Goal: Transaction & Acquisition: Purchase product/service

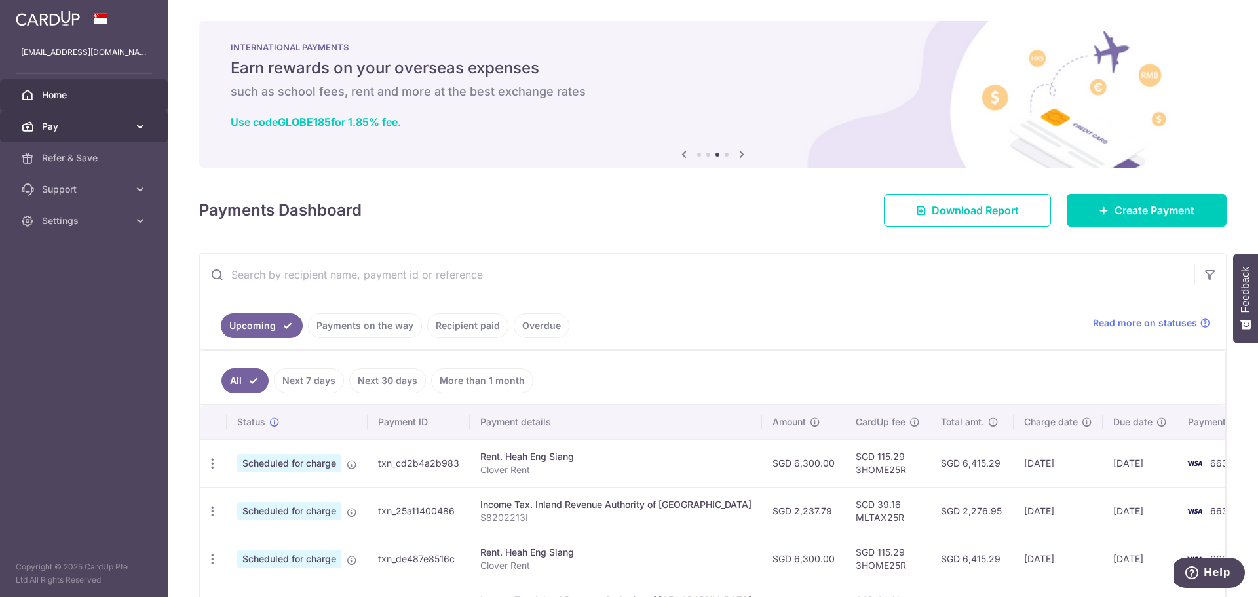
click at [55, 128] on span "Pay" at bounding box center [85, 126] width 87 height 13
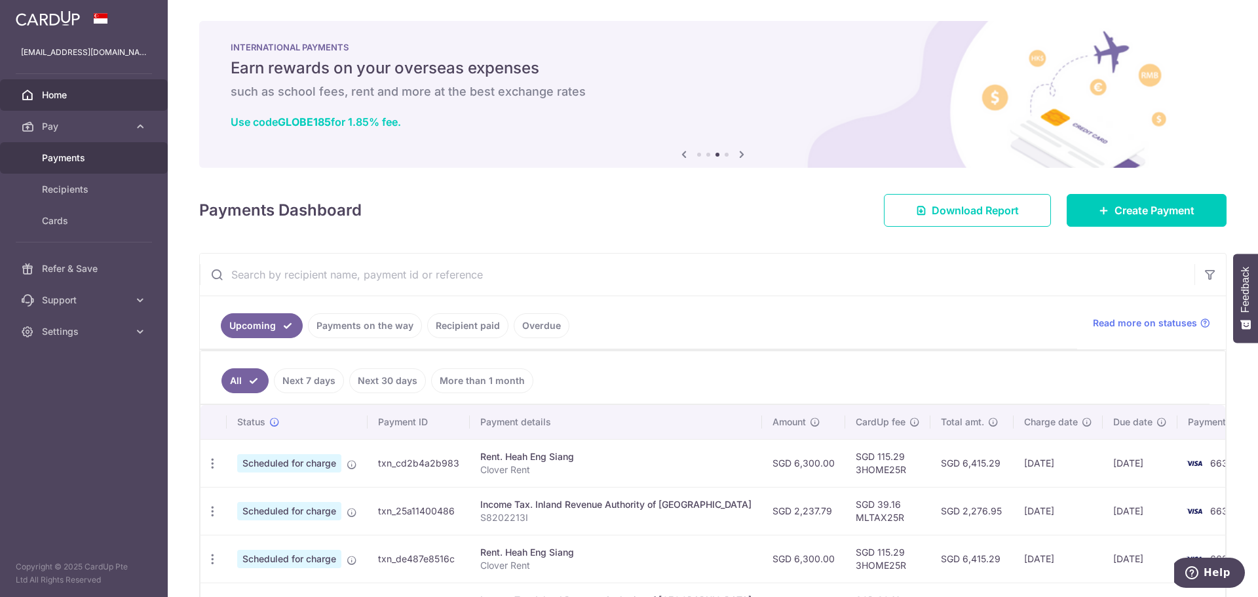
click at [84, 153] on span "Payments" at bounding box center [85, 157] width 87 height 13
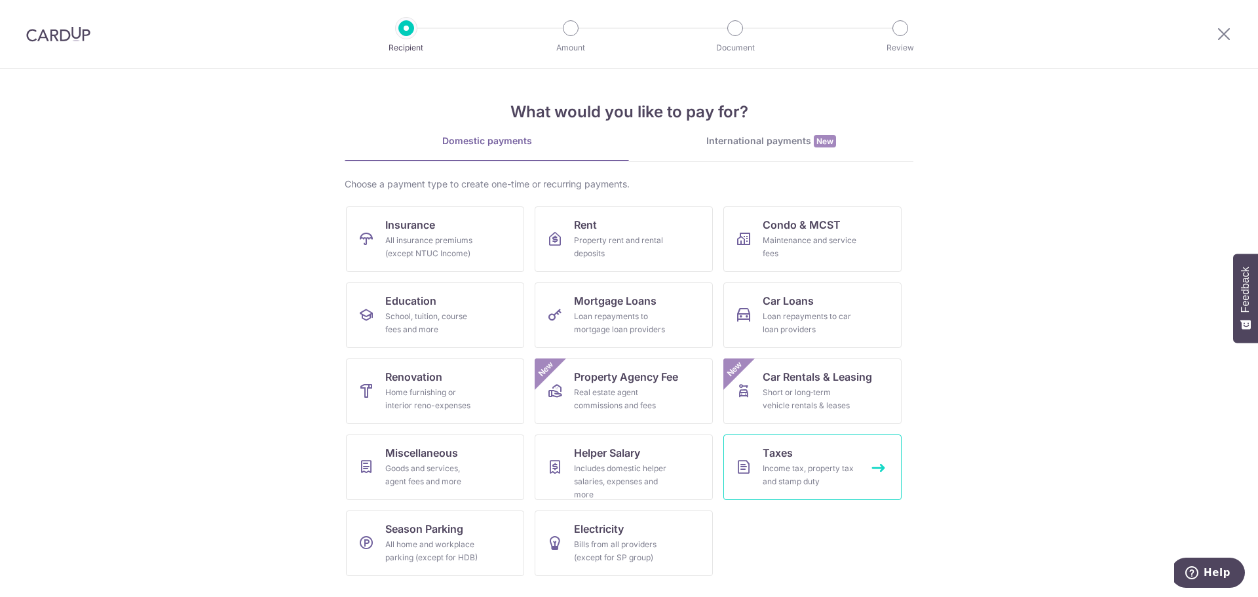
click at [797, 474] on div "Income tax, property tax and stamp duty" at bounding box center [810, 475] width 94 height 26
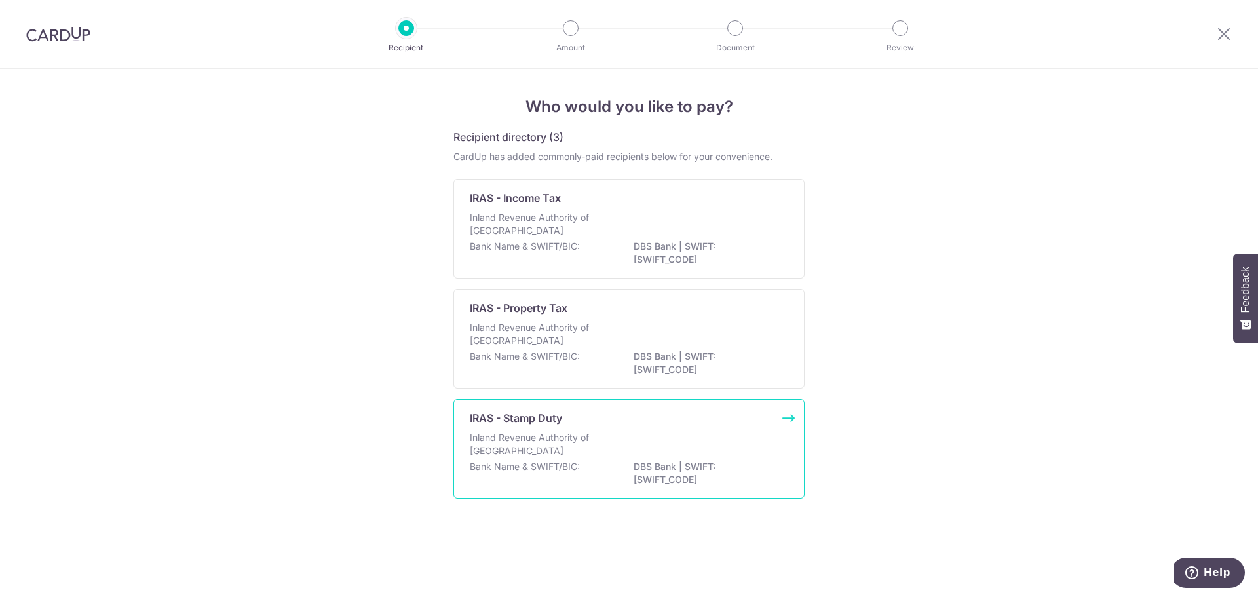
click at [520, 425] on p "IRAS - Stamp Duty" at bounding box center [516, 418] width 92 height 16
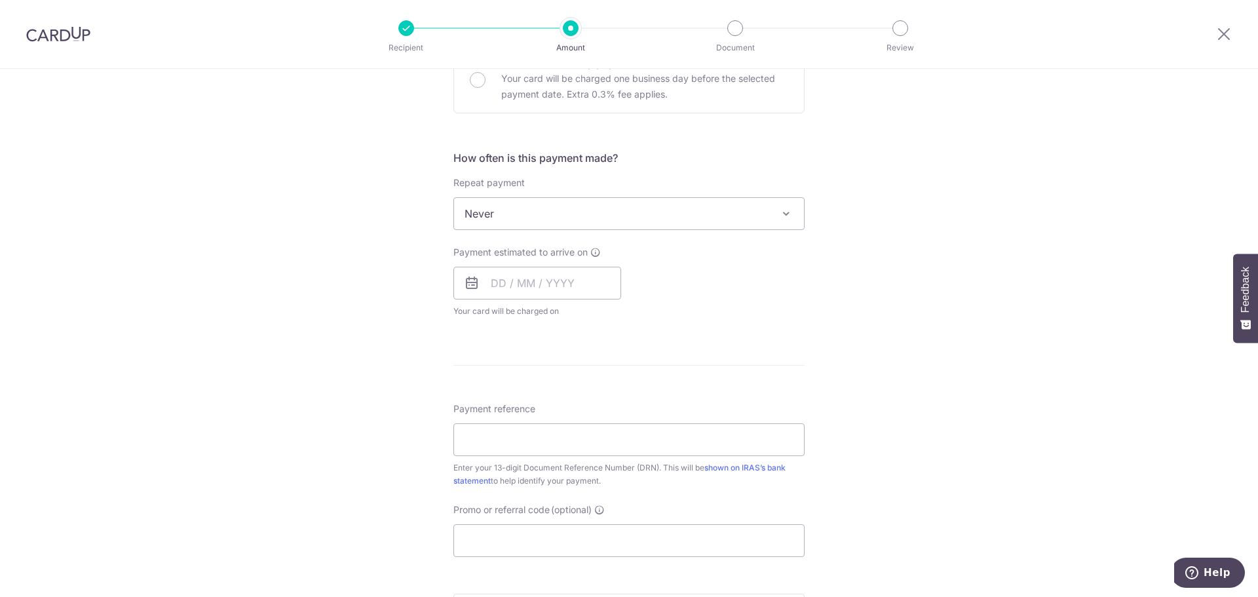
scroll to position [459, 0]
click at [591, 441] on input "Payment reference" at bounding box center [628, 438] width 351 height 33
paste input "2509039332260"
type input "2509039332260"
click at [493, 539] on input "Promo or referral code (optional)" at bounding box center [628, 539] width 351 height 33
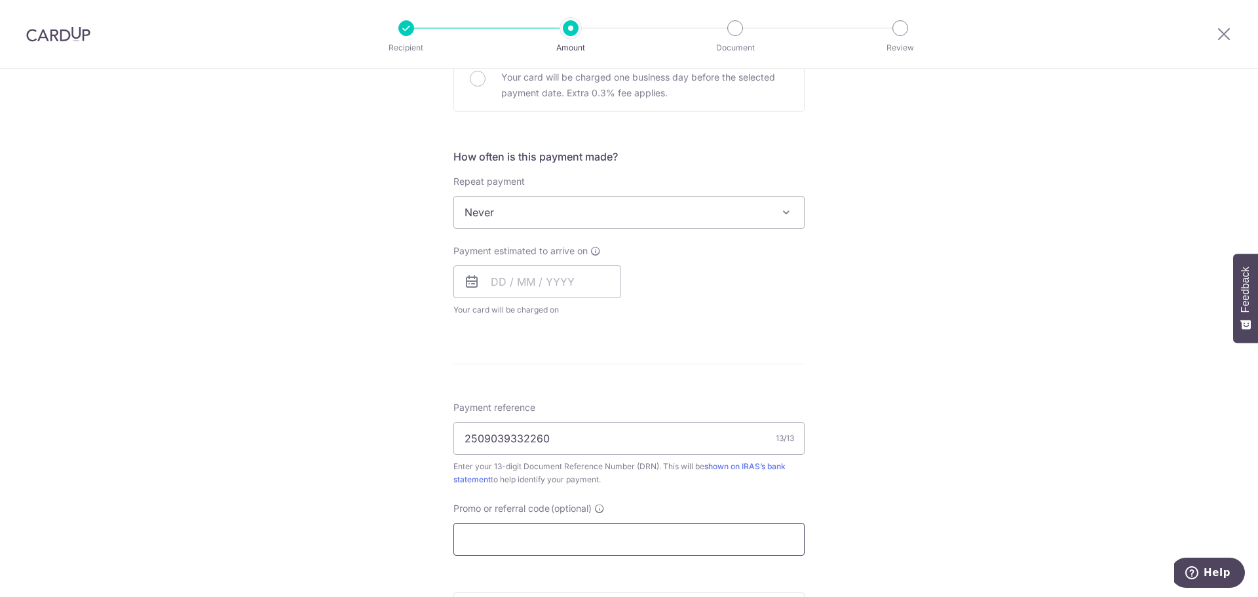
paste input "MCTAX25N"
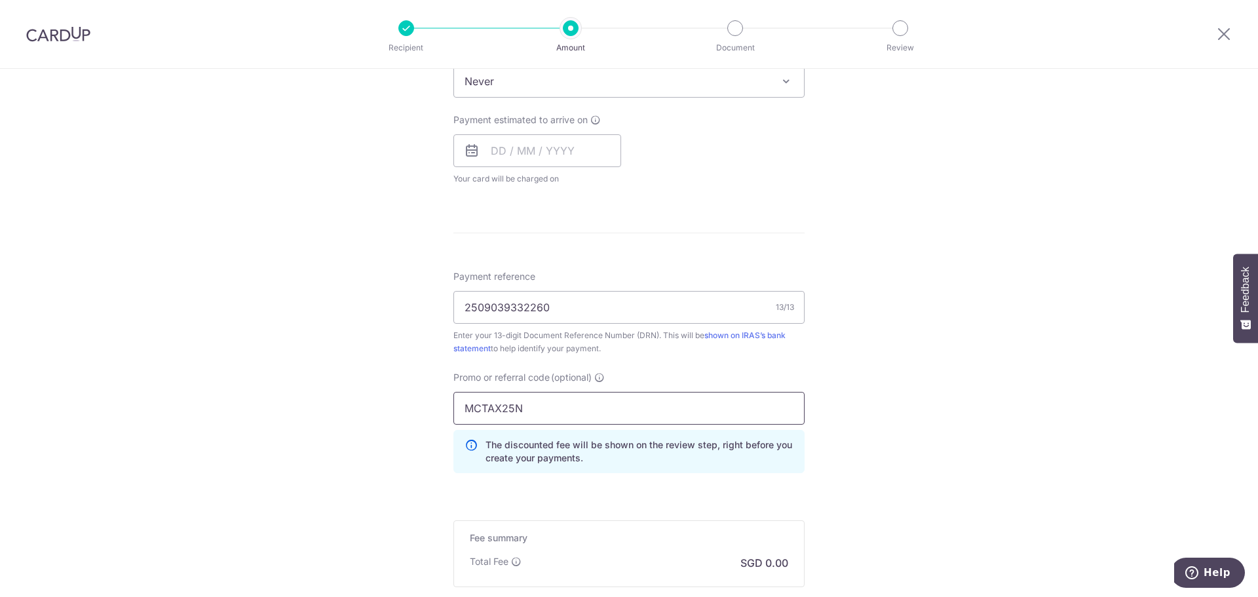
scroll to position [655, 0]
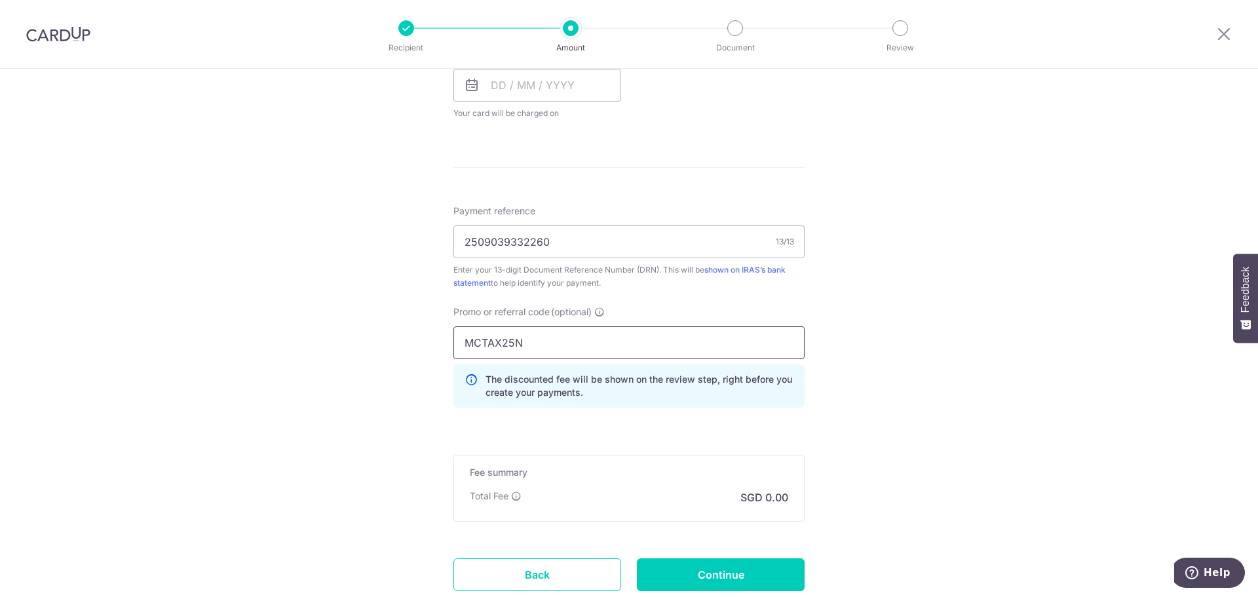
type input "MCTAX25N"
click at [889, 417] on div "Tell us more about your payment Enter payment amount SGD The total tax payment …" at bounding box center [629, 51] width 1258 height 1276
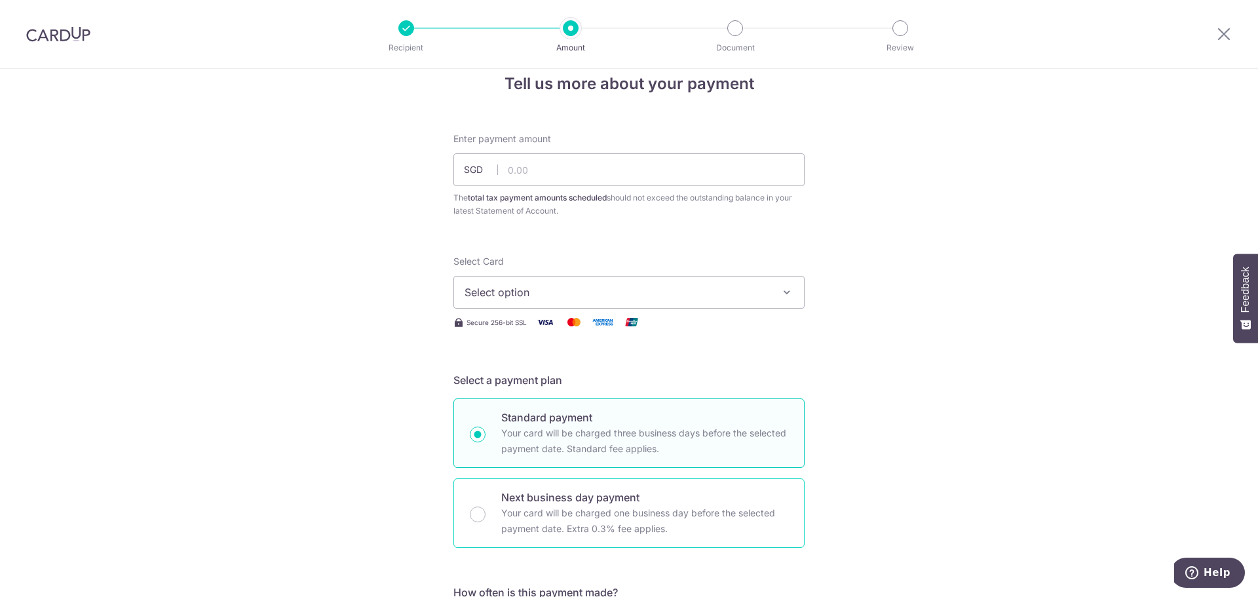
scroll to position [0, 0]
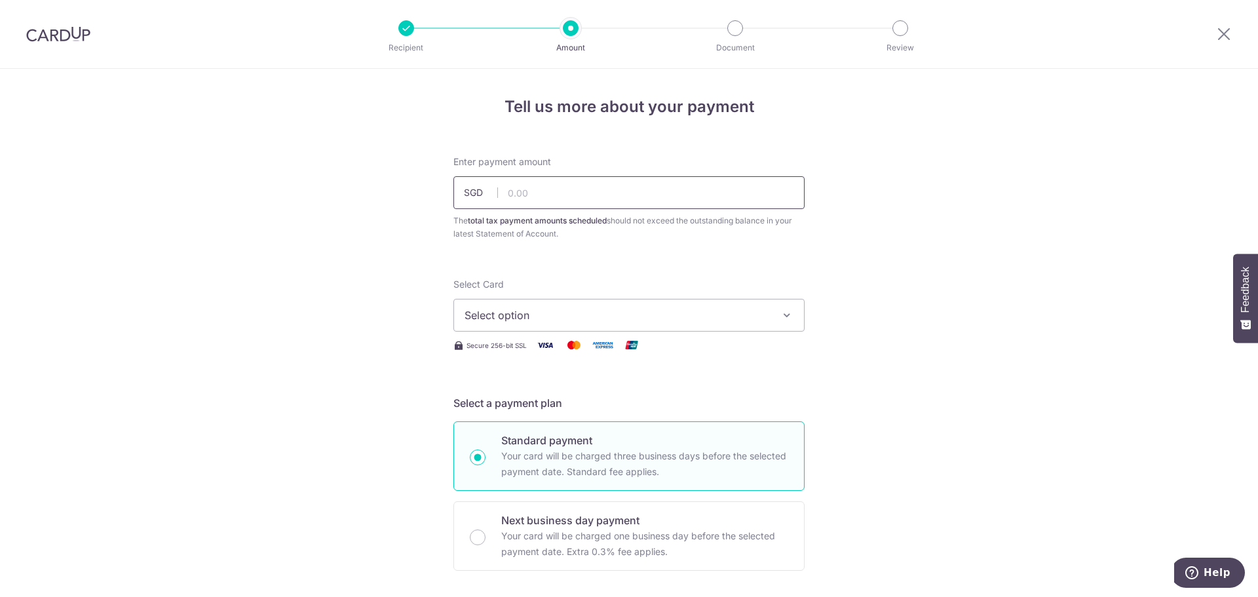
click at [519, 184] on input "text" at bounding box center [628, 192] width 351 height 33
click at [562, 196] on input "text" at bounding box center [628, 192] width 351 height 33
type input "118,800.00"
click at [486, 322] on span "Select option" at bounding box center [617, 315] width 305 height 16
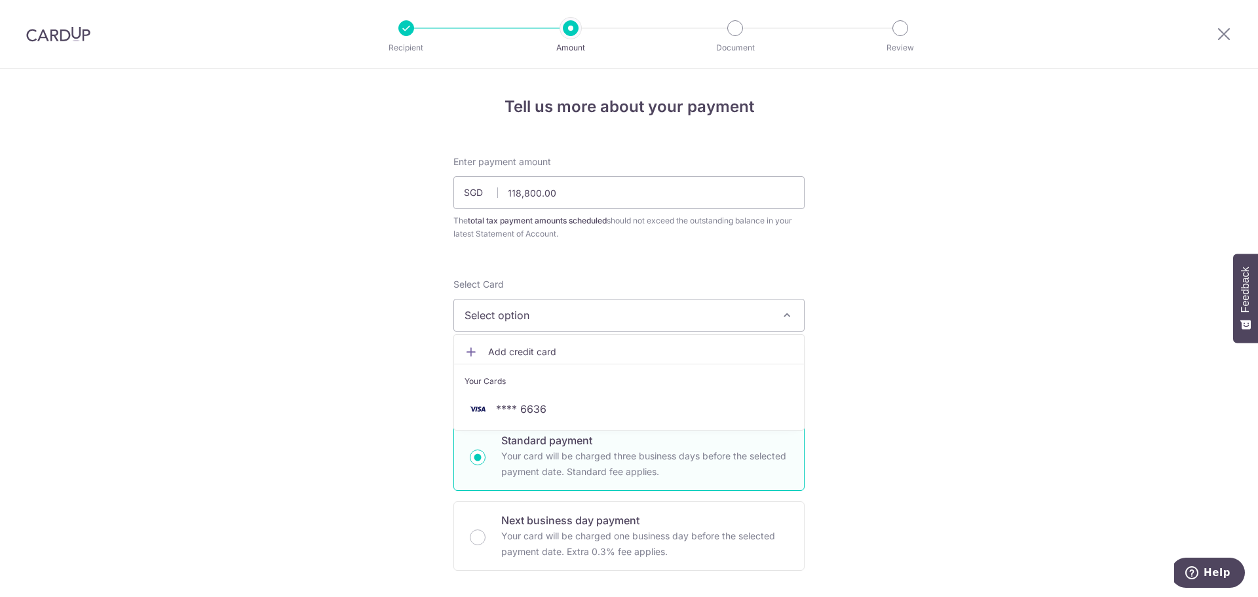
click at [647, 320] on span "Select option" at bounding box center [617, 315] width 305 height 16
click at [512, 343] on link "Add credit card" at bounding box center [629, 352] width 350 height 24
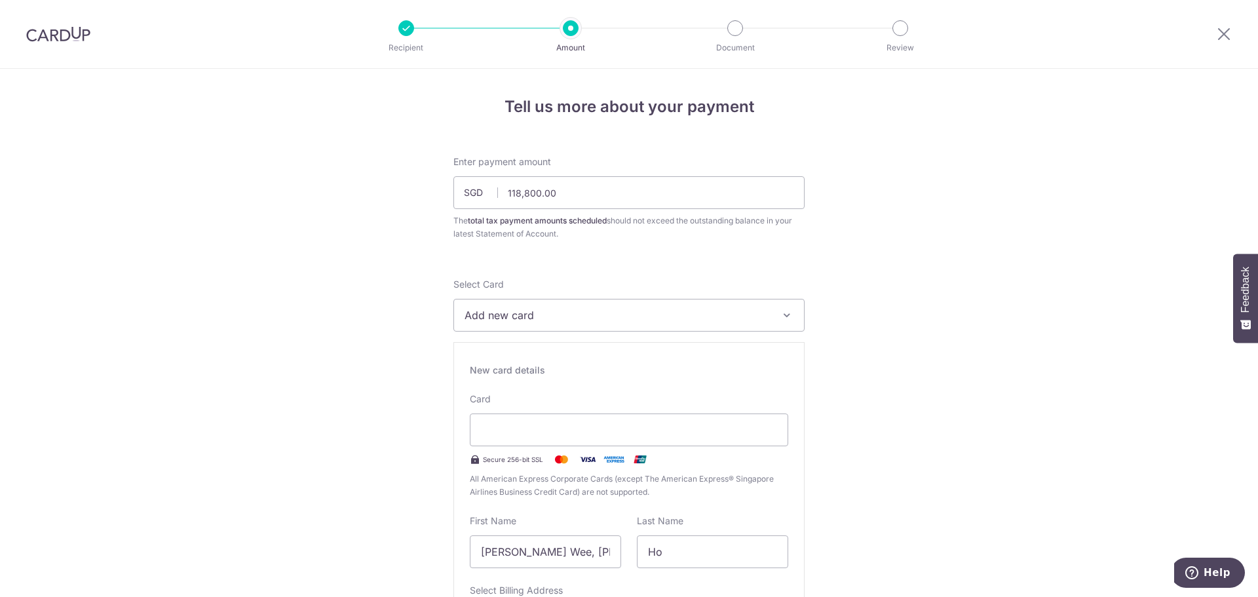
type input "01 / 2027"
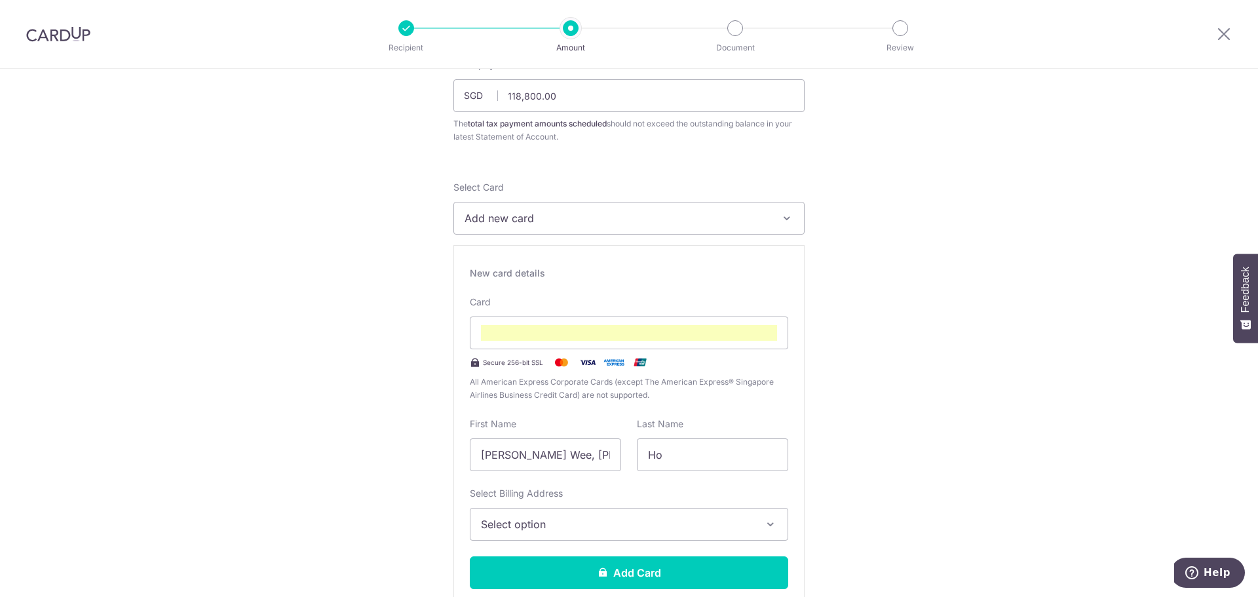
scroll to position [163, 0]
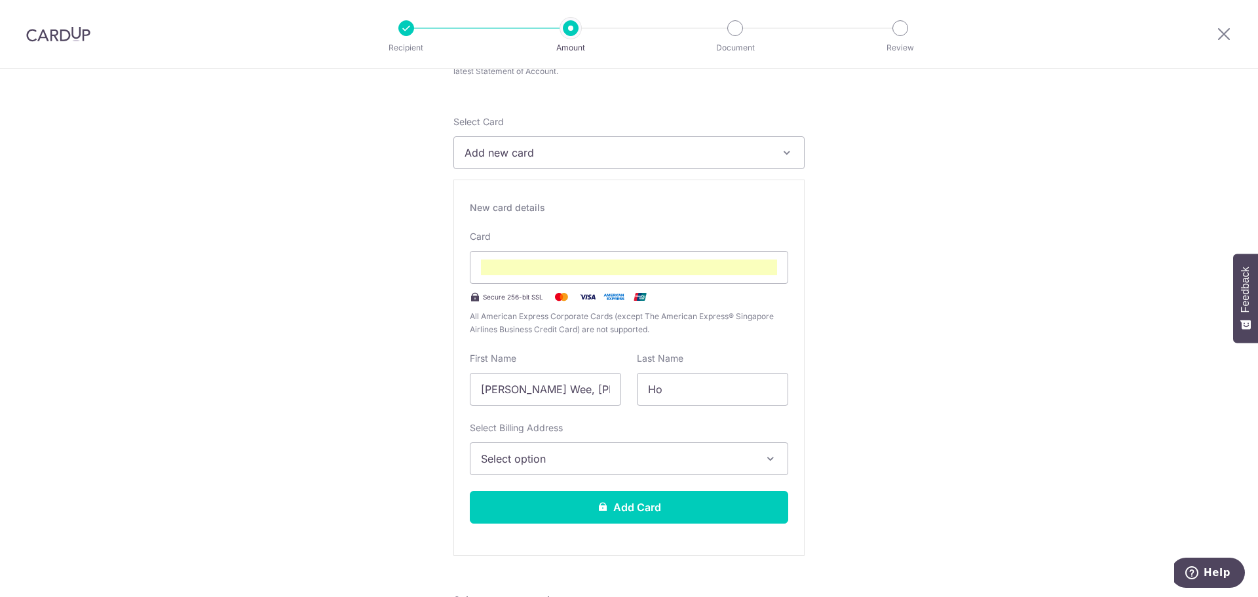
click at [635, 449] on button "Select option" at bounding box center [629, 458] width 318 height 33
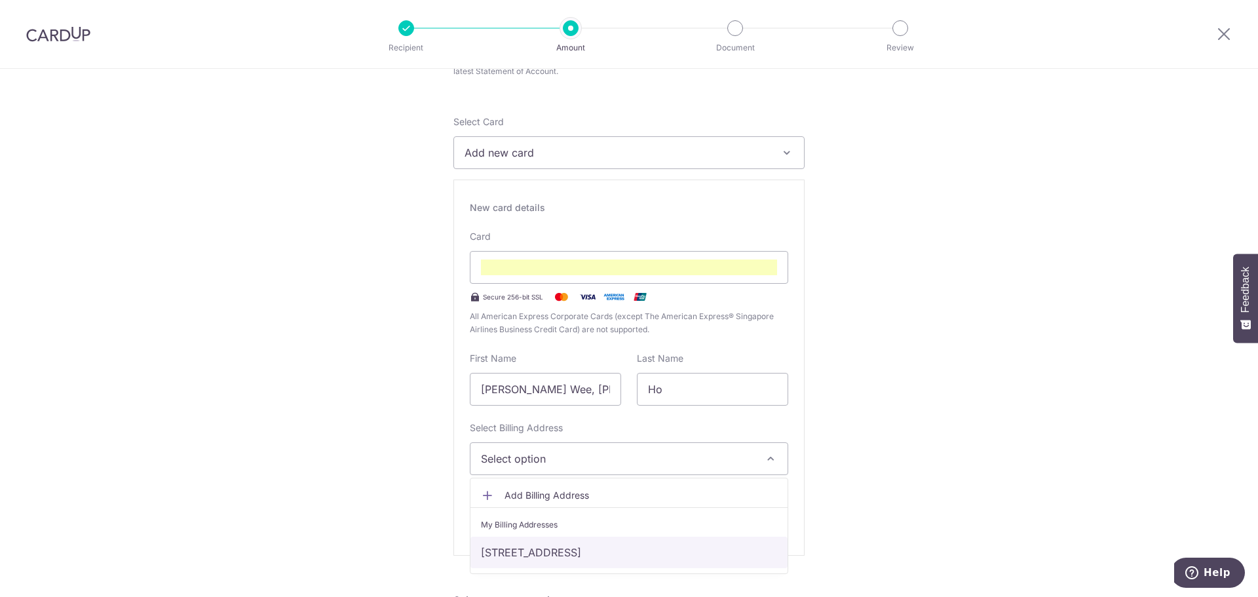
click at [542, 558] on link "[STREET_ADDRESS]" at bounding box center [629, 552] width 317 height 31
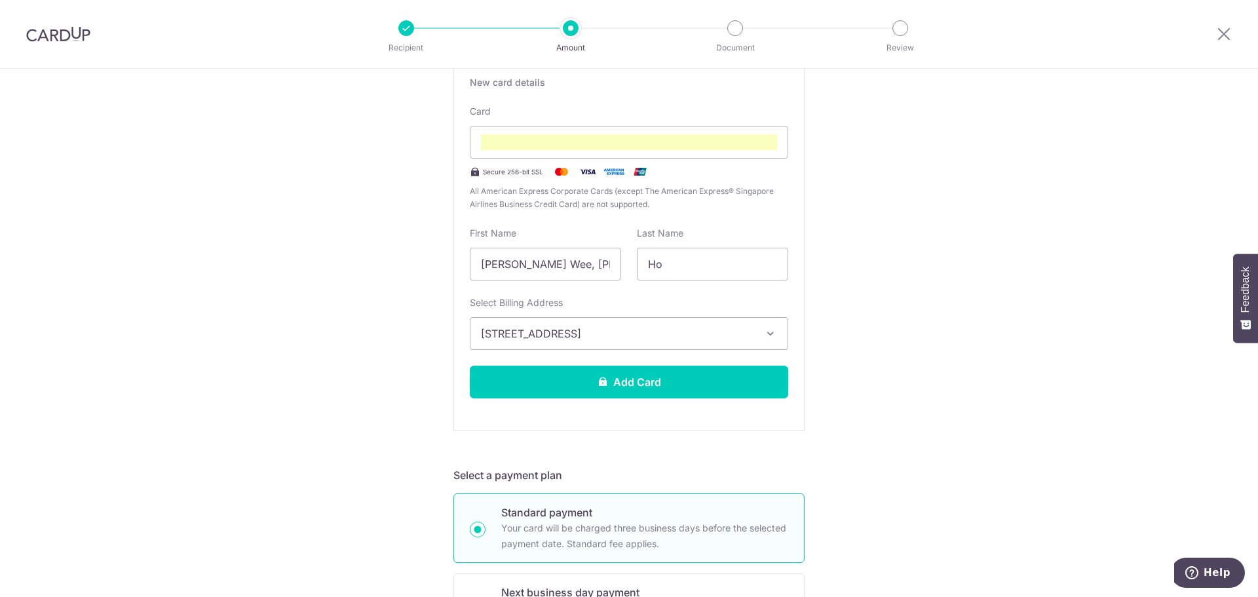
scroll to position [294, 0]
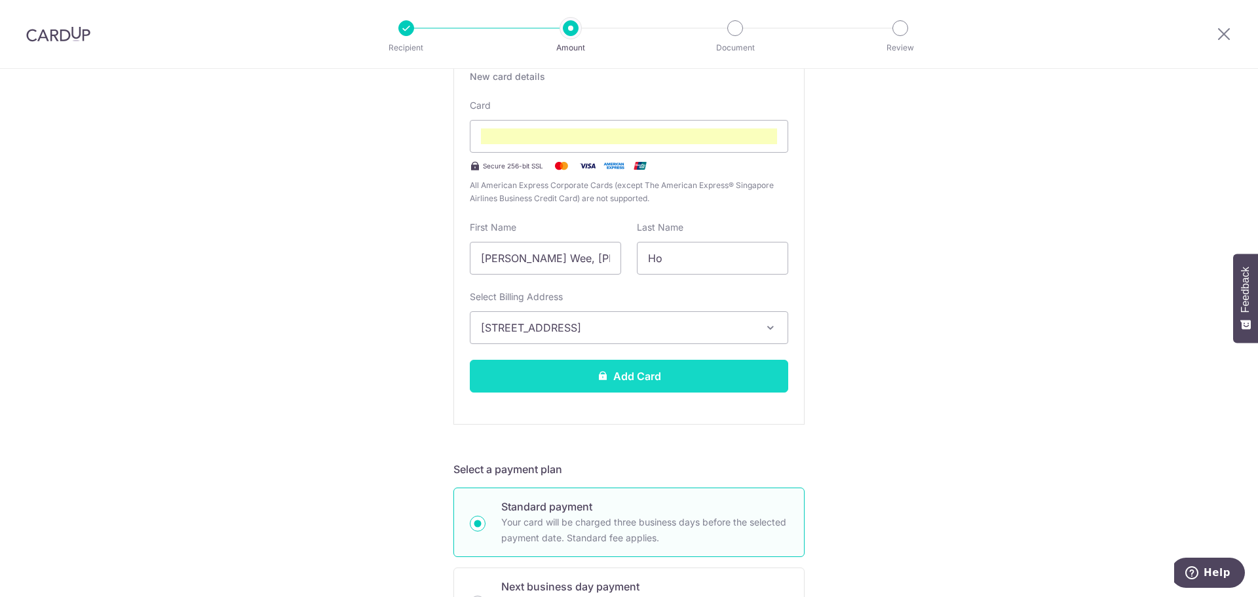
click at [654, 387] on button "Add Card" at bounding box center [629, 376] width 318 height 33
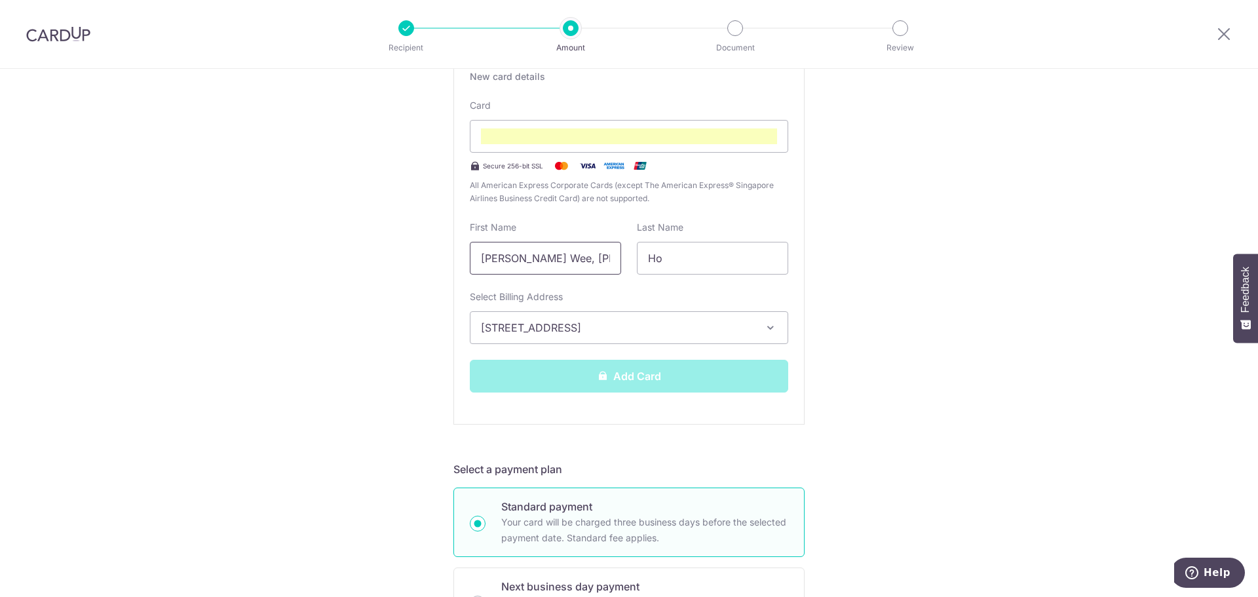
click at [585, 263] on input "[PERSON_NAME] Wee, [PERSON_NAME]" at bounding box center [545, 258] width 151 height 33
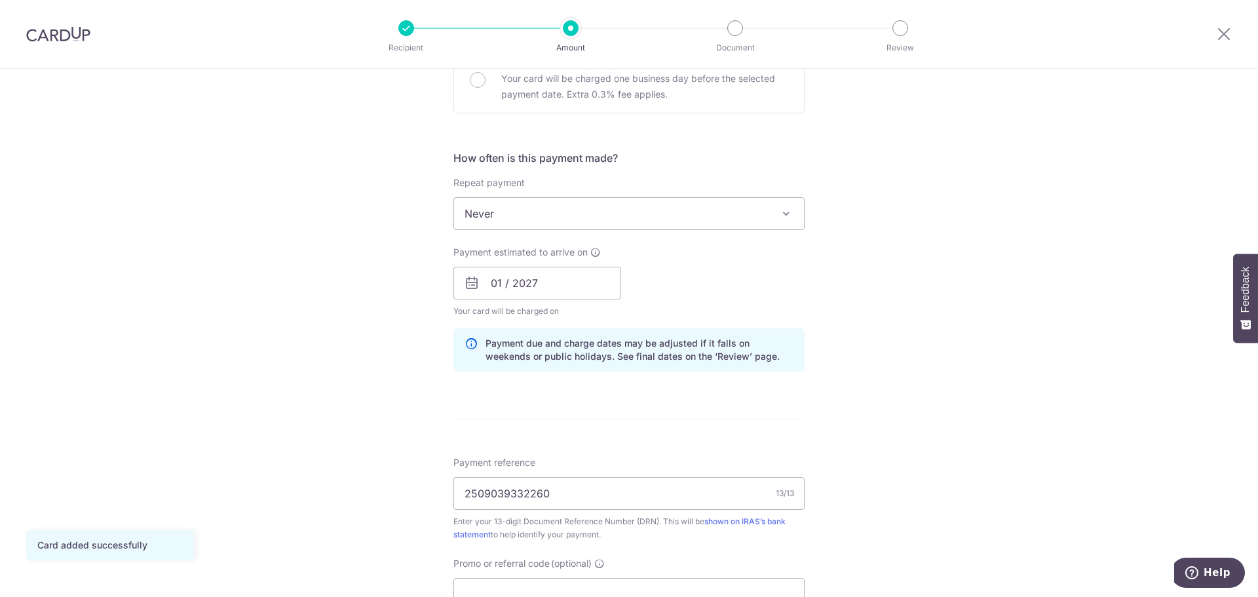
scroll to position [459, 0]
click at [562, 275] on input "01 / 2027" at bounding box center [537, 281] width 168 height 33
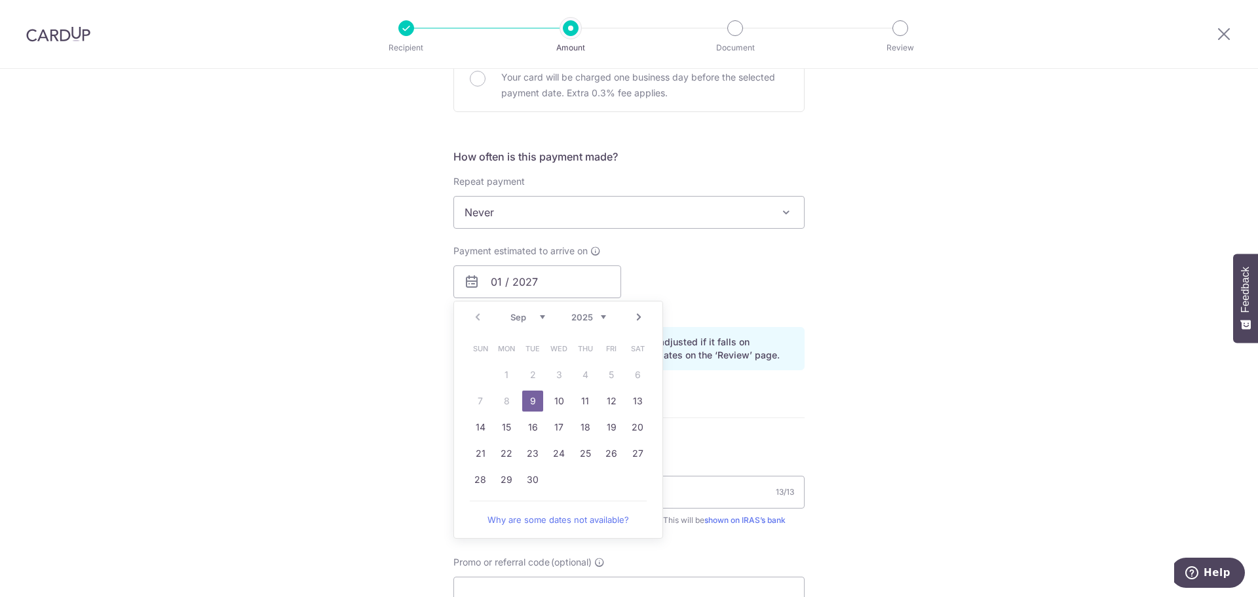
click at [531, 402] on link "9" at bounding box center [532, 401] width 21 height 21
type input "[DATE]"
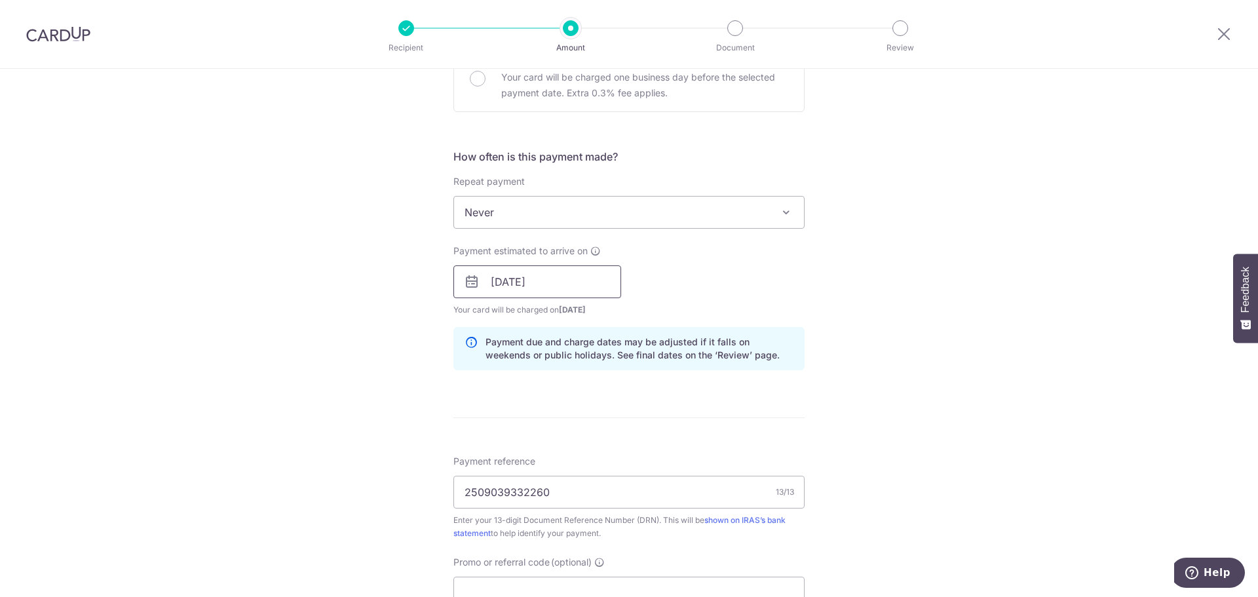
click at [522, 282] on input "[DATE]" at bounding box center [537, 281] width 168 height 33
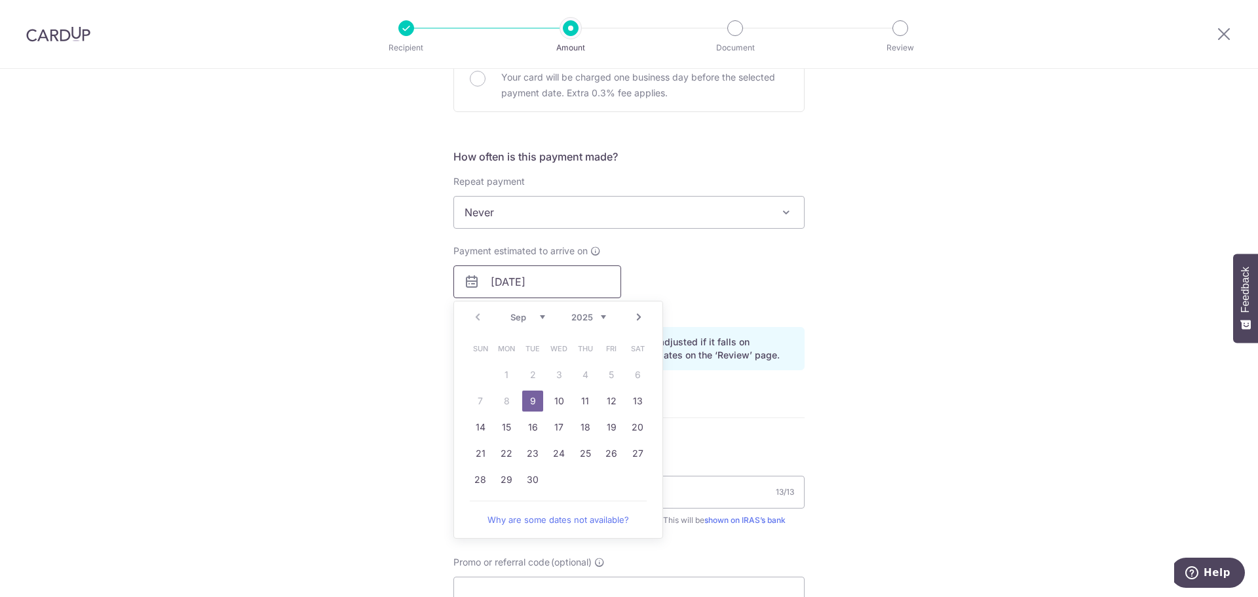
click at [522, 282] on input "[DATE]" at bounding box center [537, 281] width 168 height 33
click at [383, 331] on div "Tell us more about your payment Enter payment amount SGD 118,800.00 118800.00 T…" at bounding box center [629, 245] width 1258 height 1271
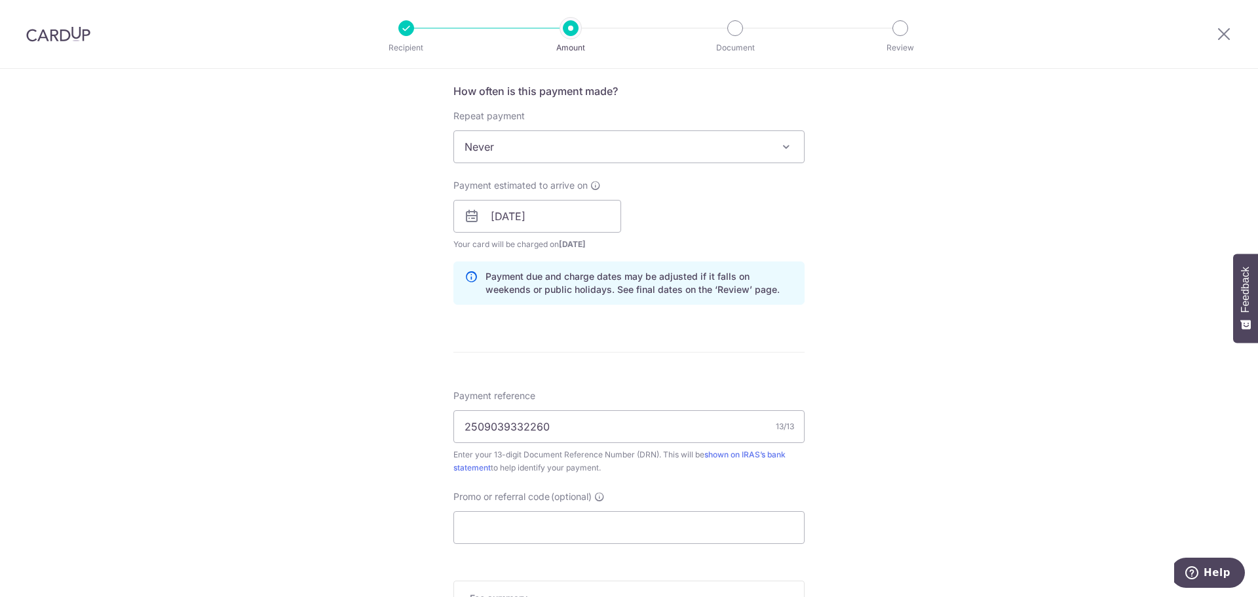
scroll to position [655, 0]
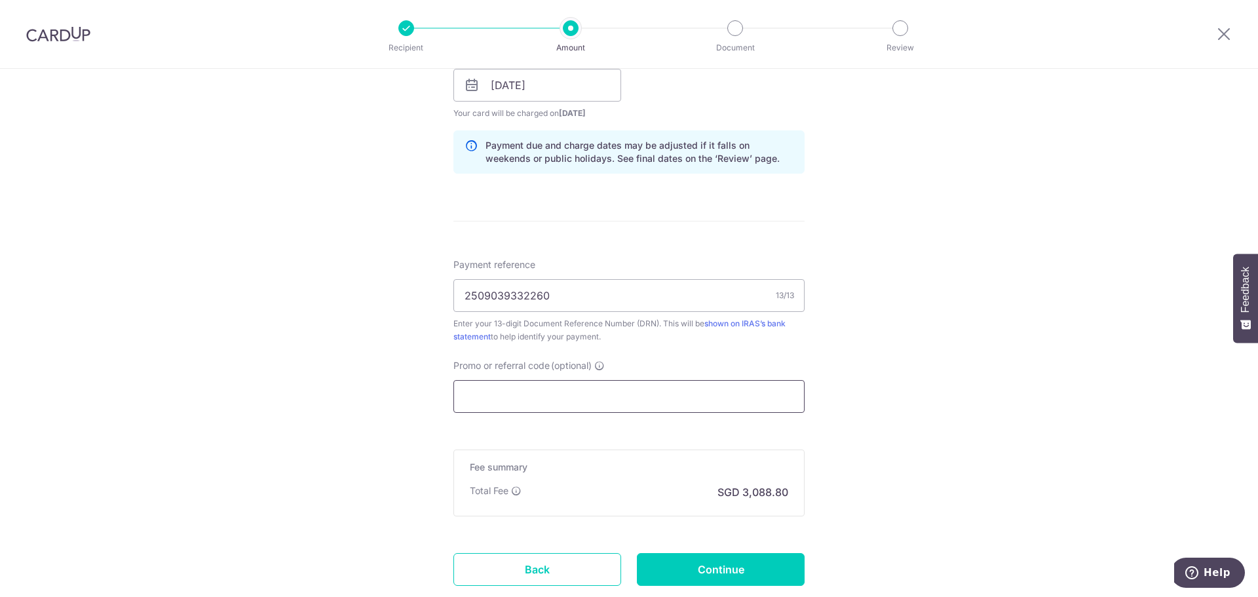
click at [489, 393] on input "Promo or referral code (optional)" at bounding box center [628, 396] width 351 height 33
paste input "MCTAX25N"
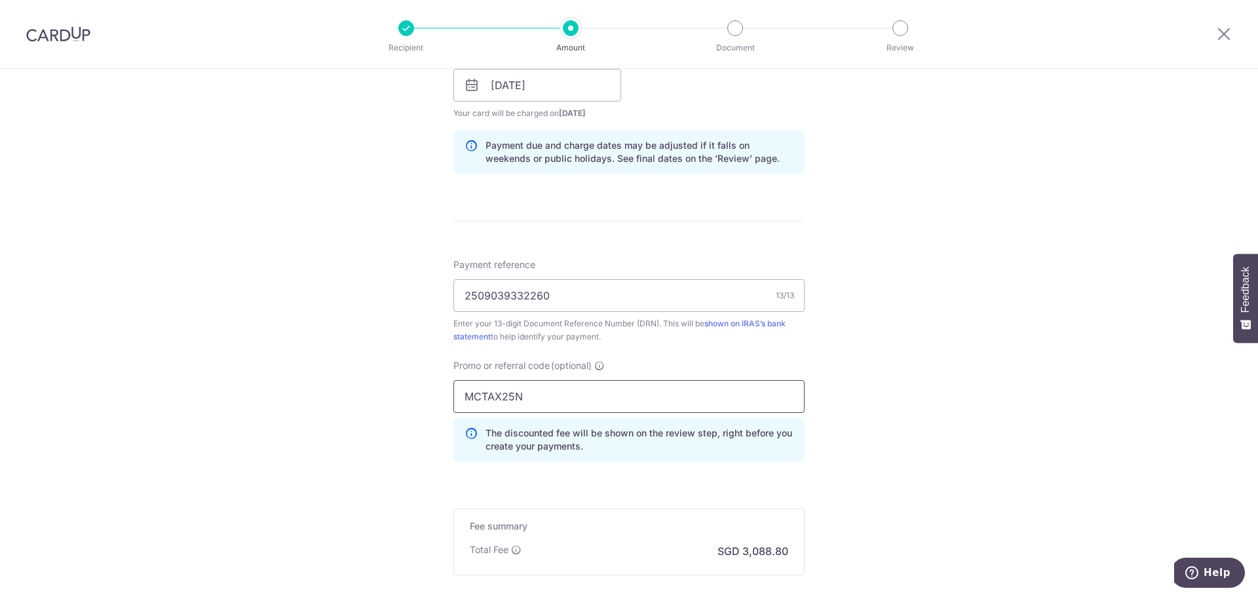
scroll to position [786, 0]
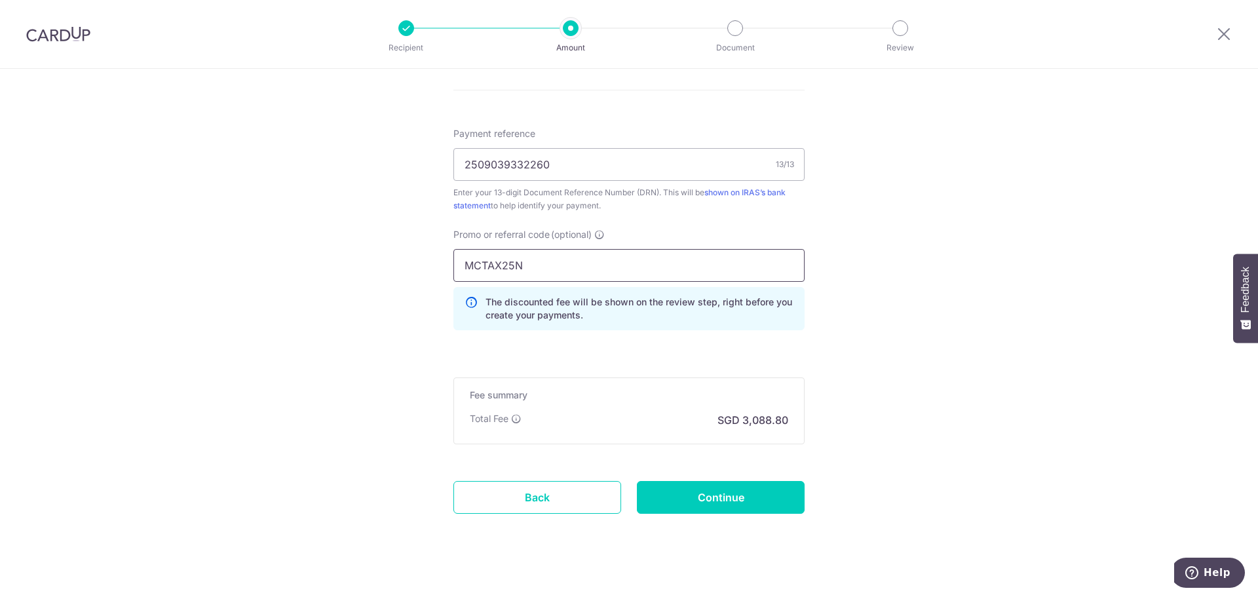
type input "MCTAX25N"
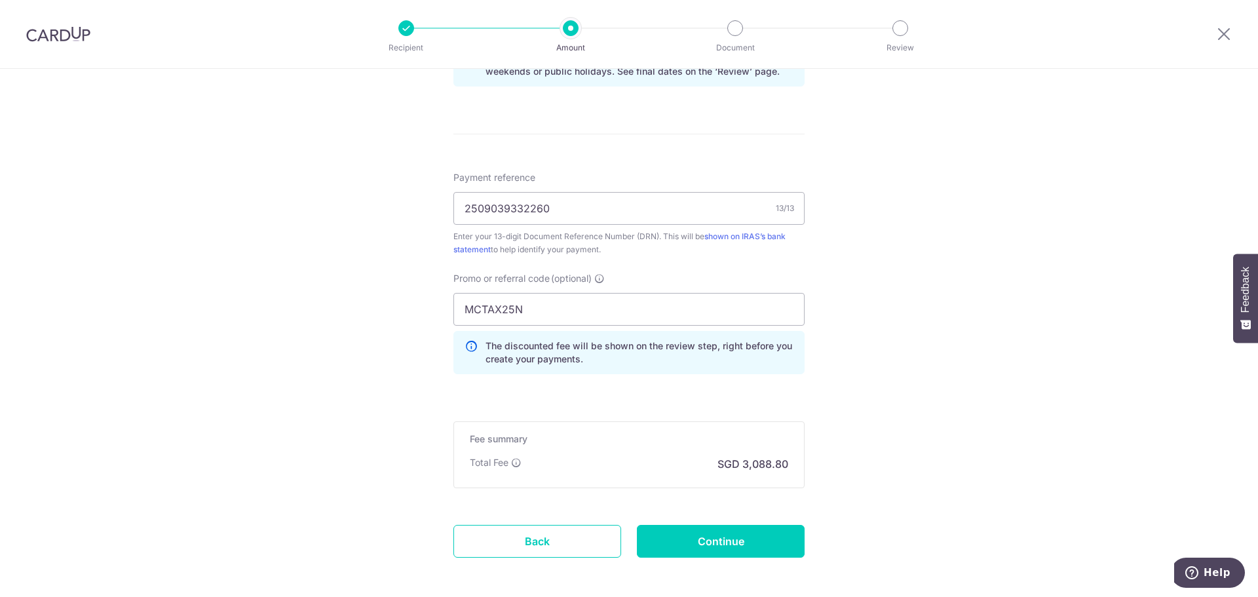
scroll to position [801, 0]
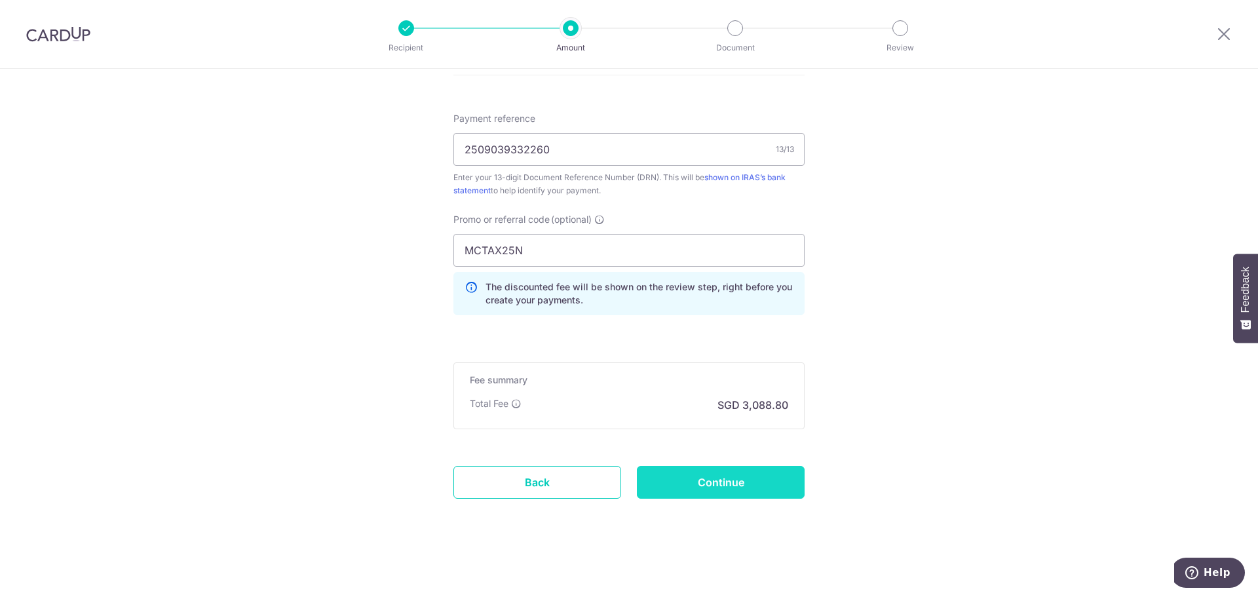
click at [717, 484] on input "Continue" at bounding box center [721, 482] width 168 height 33
type input "Create Schedule"
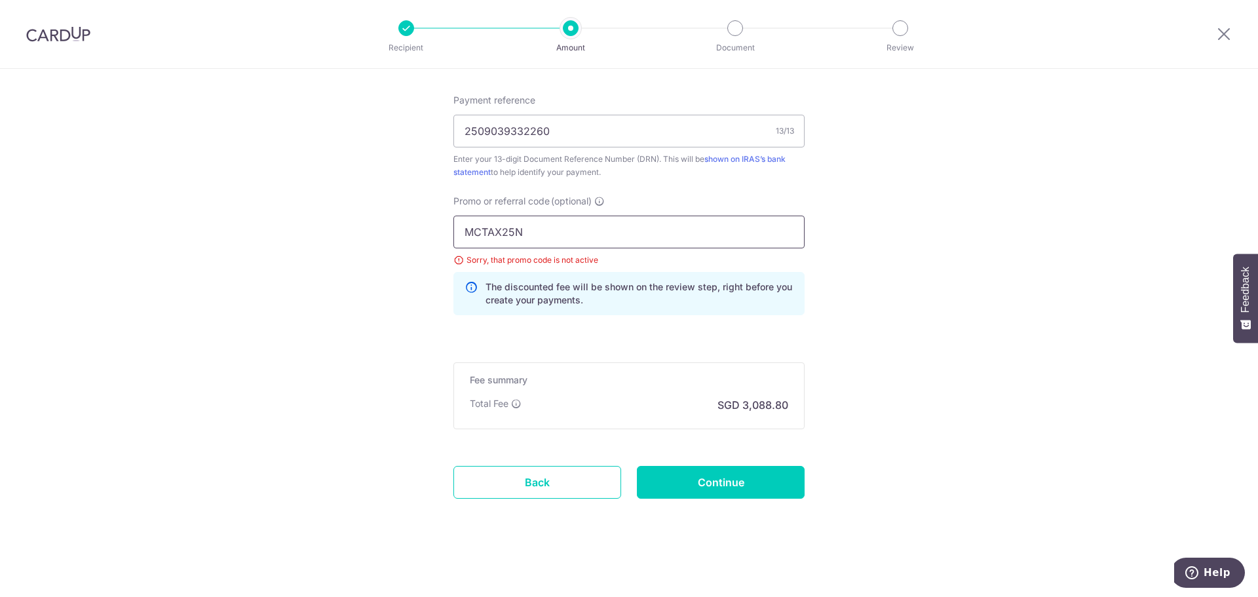
click at [531, 248] on input "MCTAX25N" at bounding box center [628, 232] width 351 height 33
drag, startPoint x: 534, startPoint y: 242, endPoint x: 433, endPoint y: 231, distance: 101.5
paste input "ILELIO"
click button "Add Card" at bounding box center [0, 0] width 0 height 0
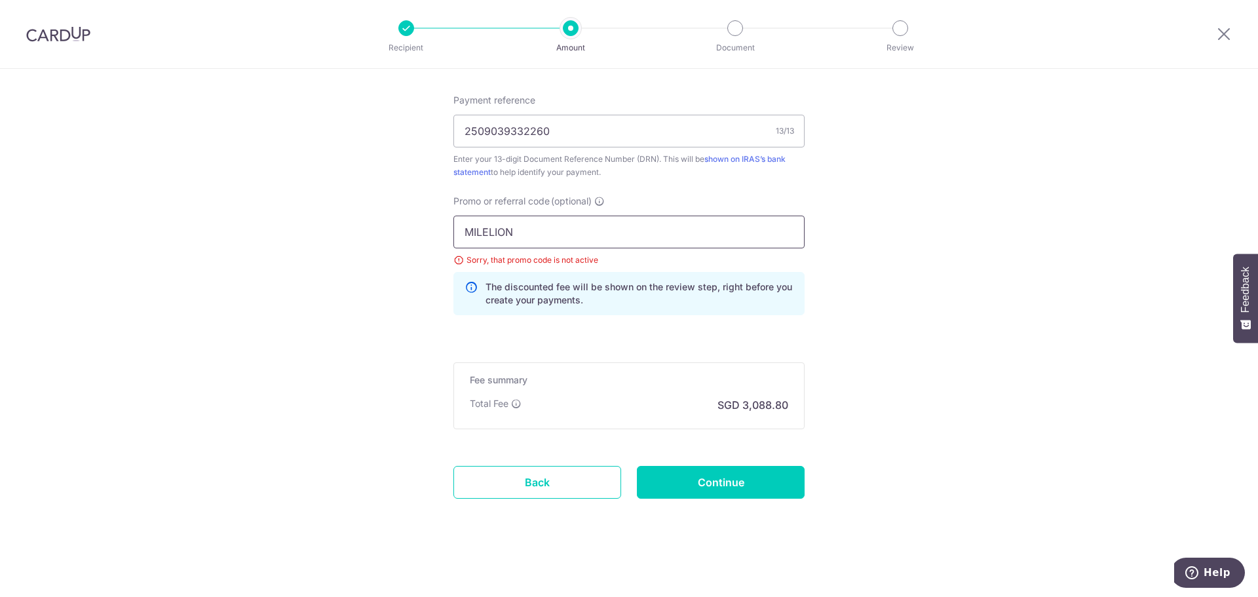
click at [592, 241] on input "MILELION" at bounding box center [628, 232] width 351 height 33
drag, startPoint x: 535, startPoint y: 229, endPoint x: 463, endPoint y: 230, distance: 72.8
click at [463, 230] on input "MILELION" at bounding box center [628, 232] width 351 height 33
paste input "CTAX25"
click at [779, 218] on input "MCTAX25" at bounding box center [628, 232] width 351 height 33
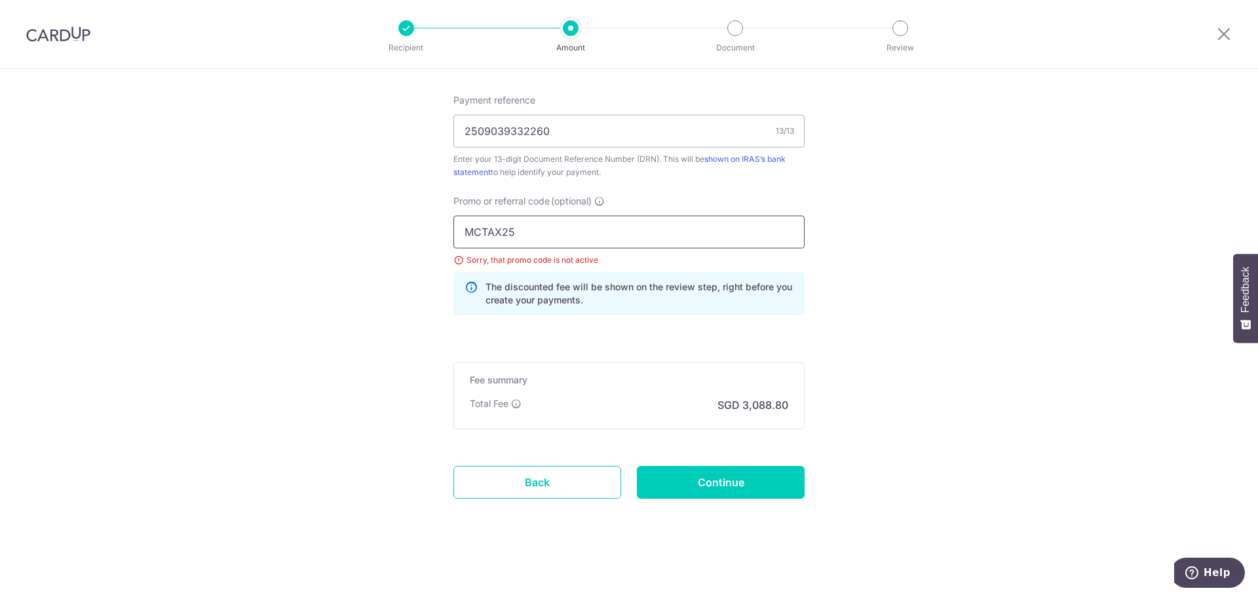
type input "MCTAX25"
click at [665, 243] on input "MCTAX25" at bounding box center [628, 232] width 351 height 33
click button "Add Card" at bounding box center [0, 0] width 0 height 0
click at [678, 491] on input "Continue" at bounding box center [721, 482] width 168 height 33
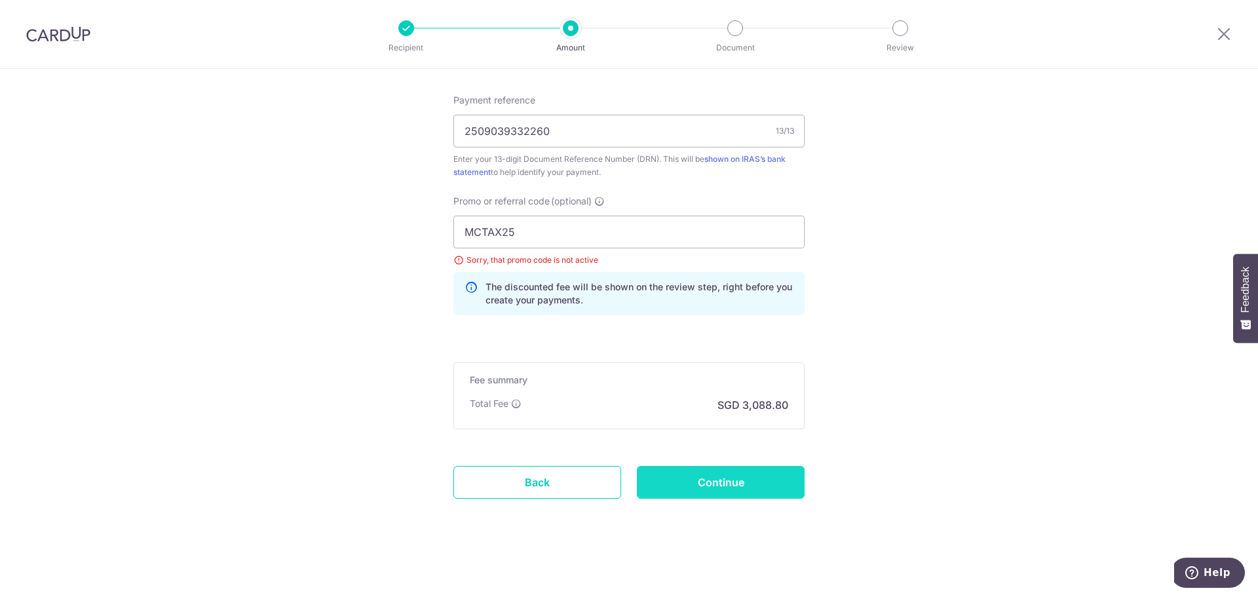
type input "Update Schedule"
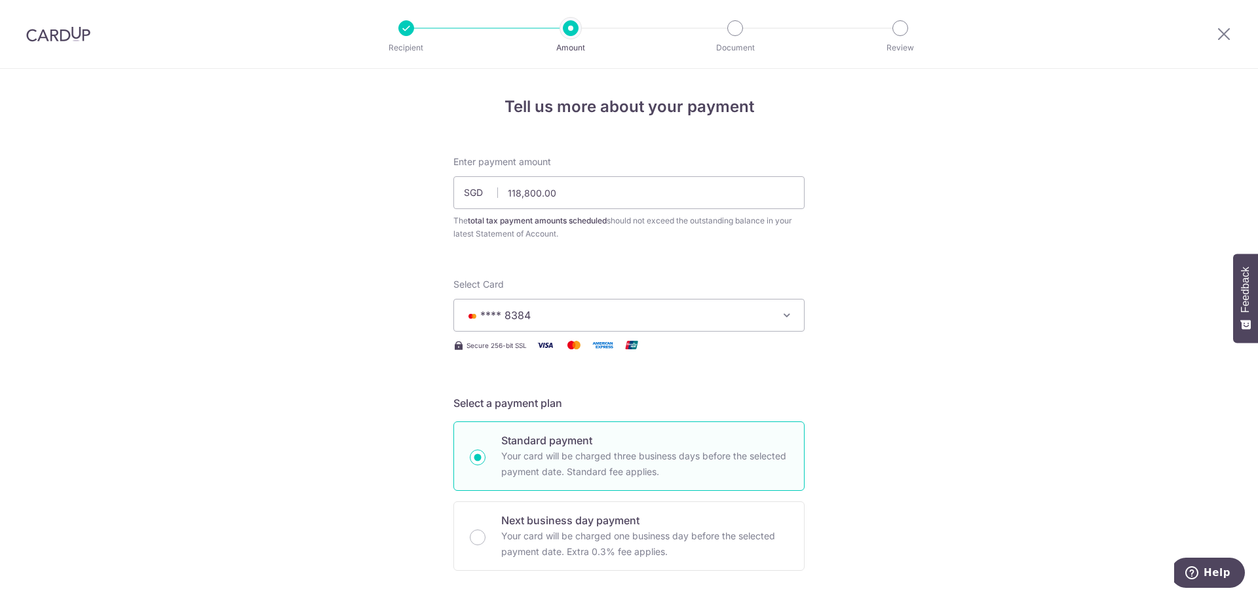
click at [1233, 24] on div at bounding box center [1224, 34] width 68 height 68
click at [1220, 37] on icon at bounding box center [1224, 34] width 16 height 16
